Goal: Information Seeking & Learning: Learn about a topic

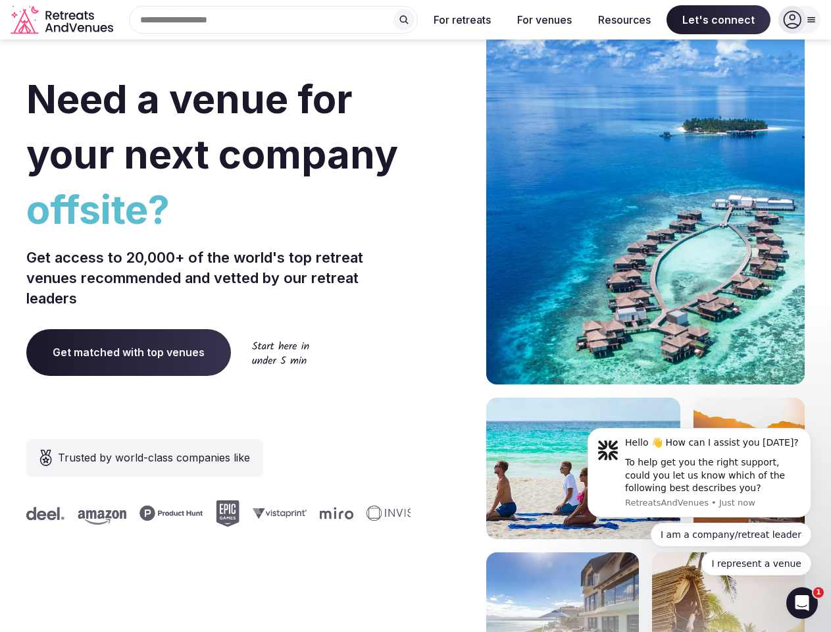
click at [415, 316] on div "Need a venue for your next company offsite? Get access to 20,000+ of the world'…" at bounding box center [415, 393] width 779 height 793
click at [274, 20] on div "Search Popular Destinations [GEOGRAPHIC_DATA], [GEOGRAPHIC_DATA] [GEOGRAPHIC_DA…" at bounding box center [268, 20] width 300 height 28
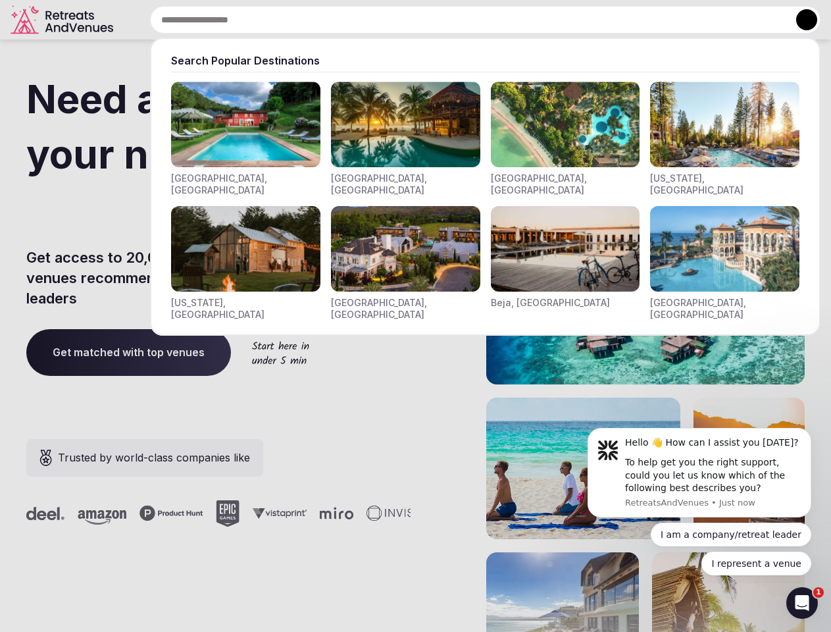
click at [404, 20] on input "text" at bounding box center [485, 20] width 671 height 28
click at [463, 20] on input "text" at bounding box center [485, 20] width 671 height 28
click at [544, 20] on input "text" at bounding box center [485, 20] width 671 height 28
click at [625, 20] on input "text" at bounding box center [485, 20] width 671 height 28
click at [719, 20] on input "text" at bounding box center [485, 20] width 671 height 28
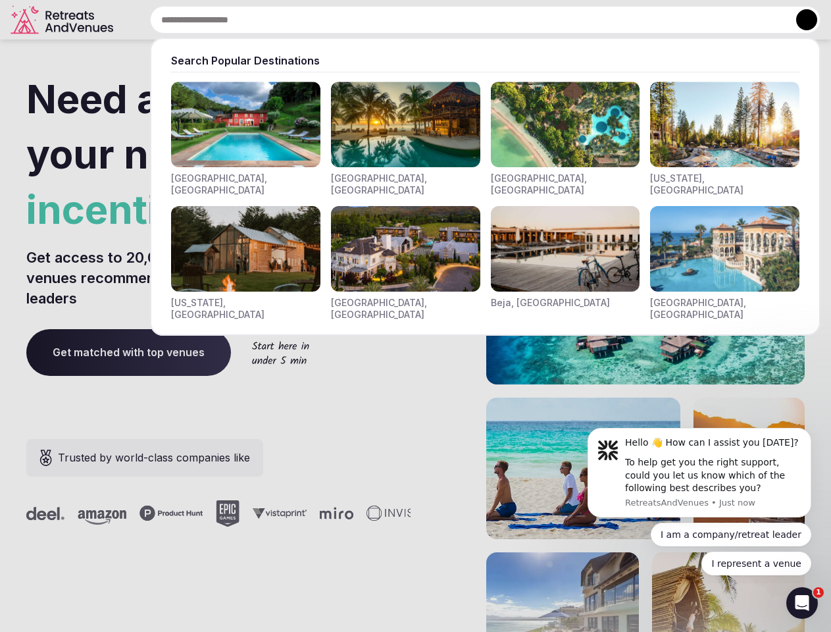
click at [800, 20] on button at bounding box center [807, 19] width 21 height 21
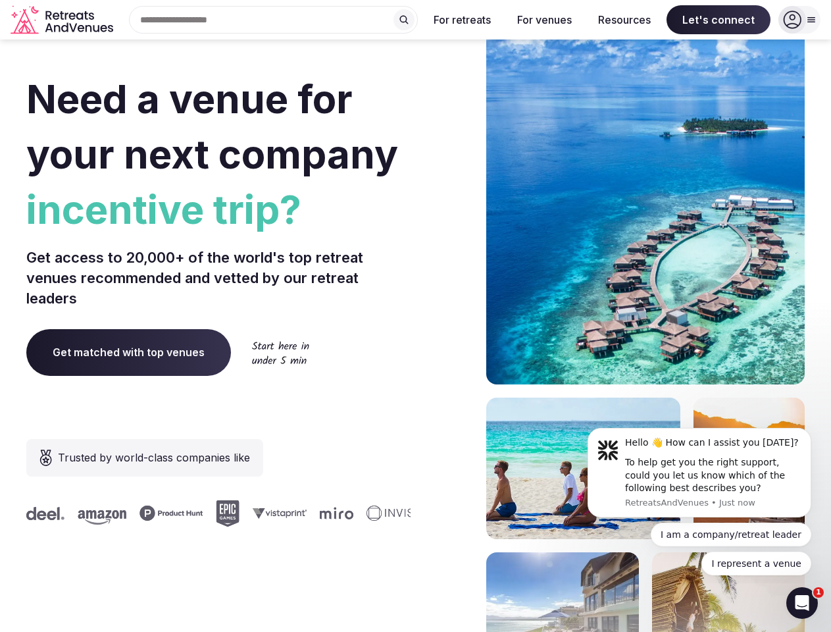
click at [700, 473] on div "To help get you the right support, could you let us know which of the following…" at bounding box center [713, 475] width 176 height 39
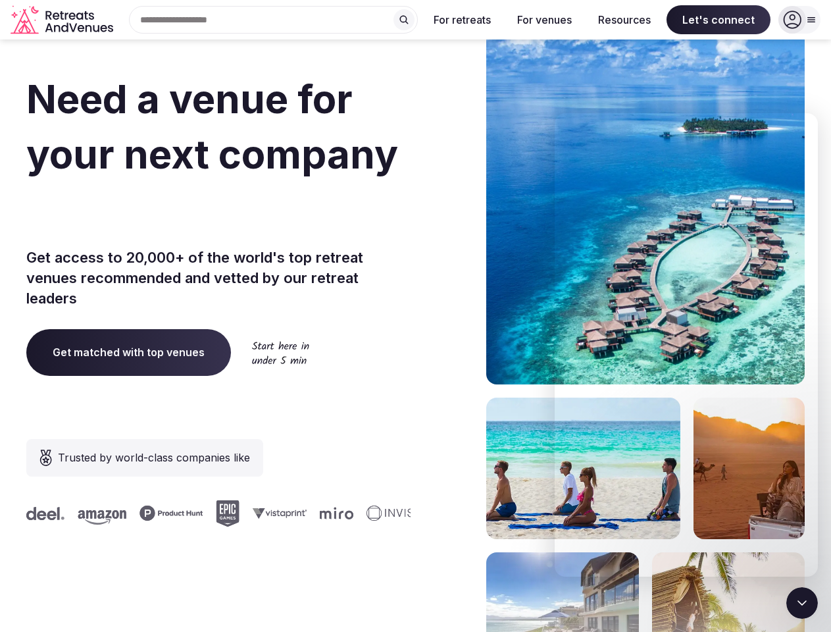
click at [814, 432] on section "Need a venue for your next company incentive trip? Get access to 20,000+ of the…" at bounding box center [415, 393] width 831 height 793
